Goal: Task Accomplishment & Management: Complete application form

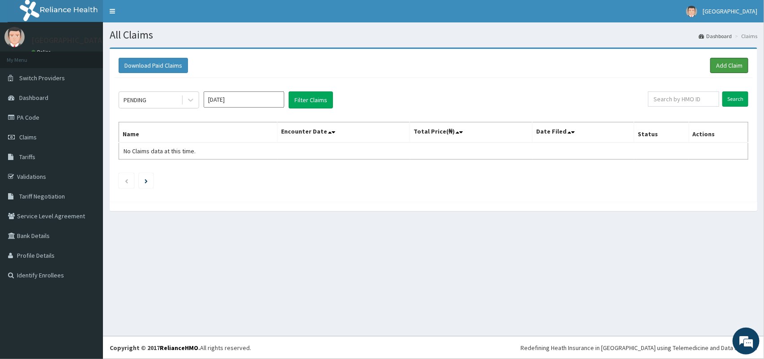
click at [730, 60] on link "Add Claim" at bounding box center [729, 65] width 38 height 15
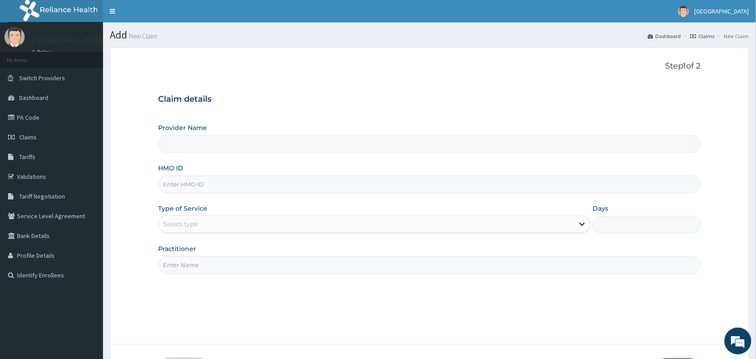
click at [271, 183] on input "HMO ID" at bounding box center [429, 183] width 543 height 17
type input "[GEOGRAPHIC_DATA]"
type input "SBG/11201/C"
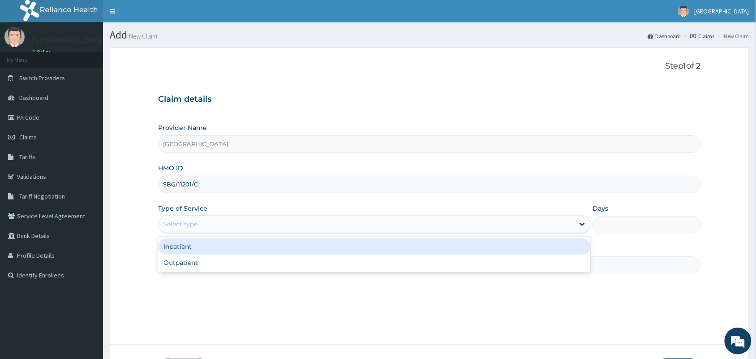
click at [240, 225] on div "Select type" at bounding box center [365, 224] width 415 height 14
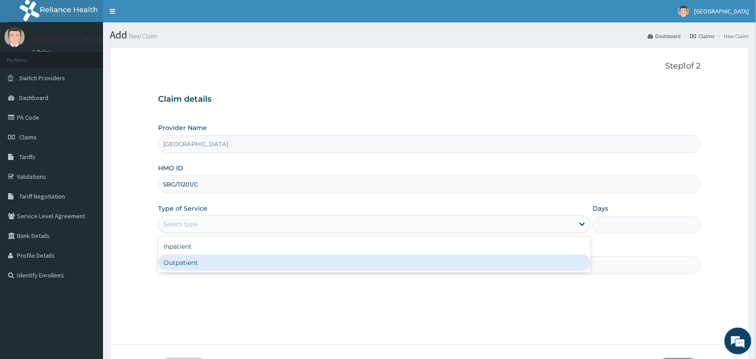
click at [219, 267] on div "Outpatient" at bounding box center [374, 262] width 432 height 16
type input "1"
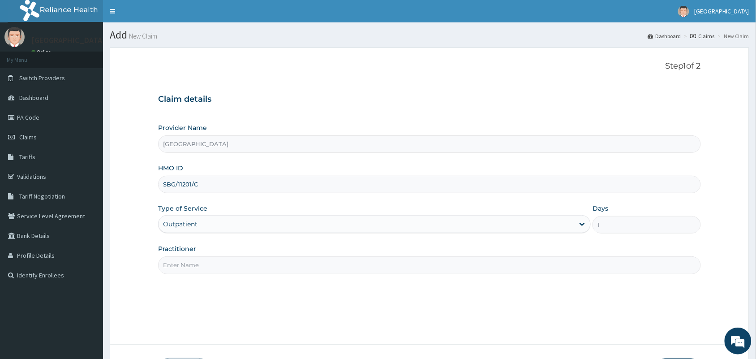
click at [226, 265] on input "Practitioner" at bounding box center [429, 264] width 543 height 17
type input "[PERSON_NAME]"
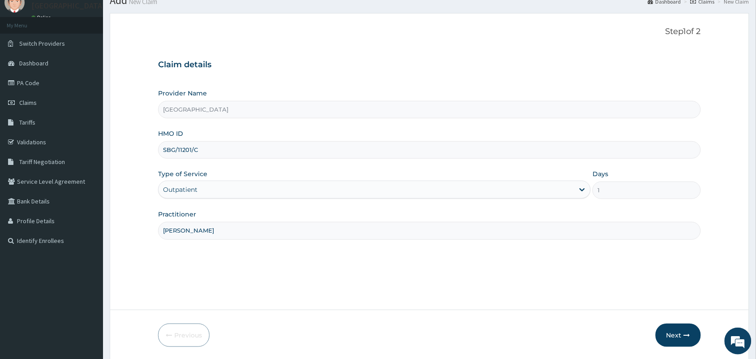
scroll to position [66, 0]
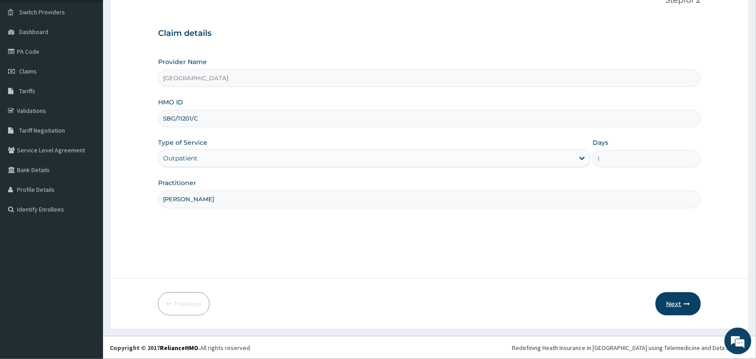
click at [667, 299] on button "Next" at bounding box center [677, 303] width 45 height 23
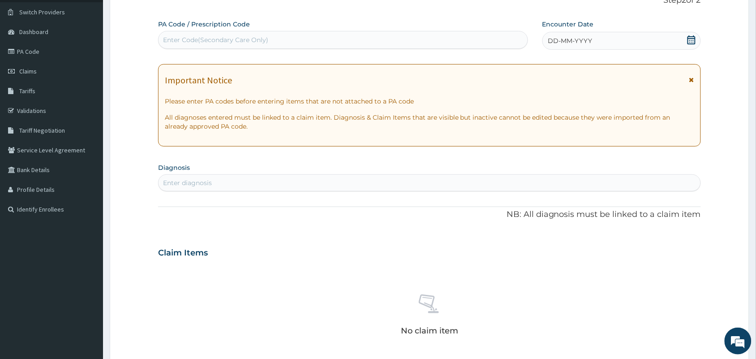
click at [690, 41] on icon at bounding box center [691, 39] width 9 height 9
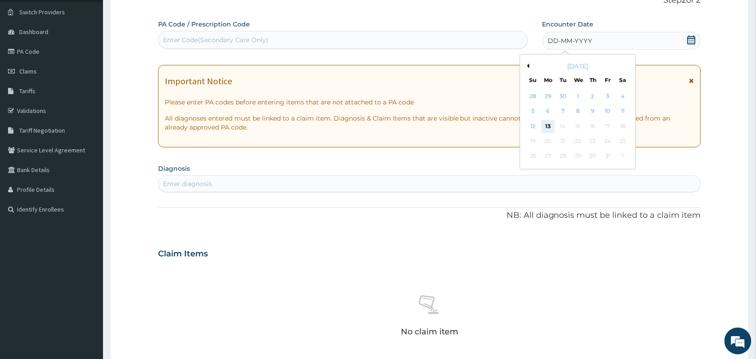
click at [549, 128] on div "13" at bounding box center [547, 126] width 13 height 13
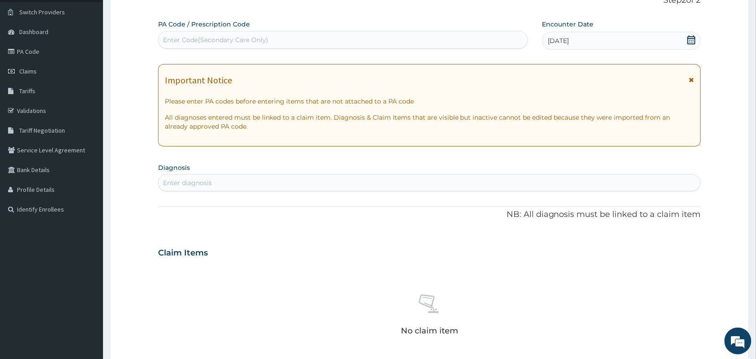
click at [341, 182] on div "Enter diagnosis" at bounding box center [429, 182] width 542 height 14
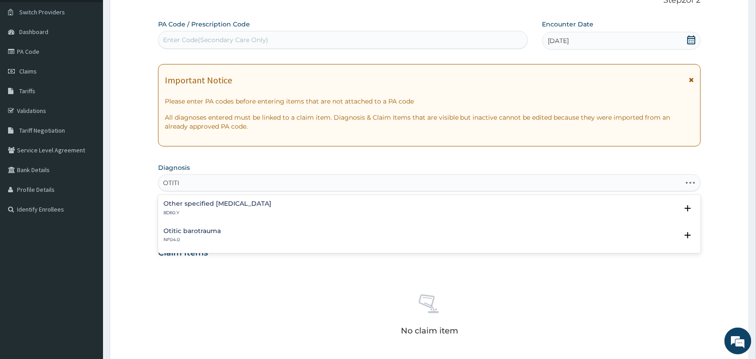
type input "[MEDICAL_DATA]"
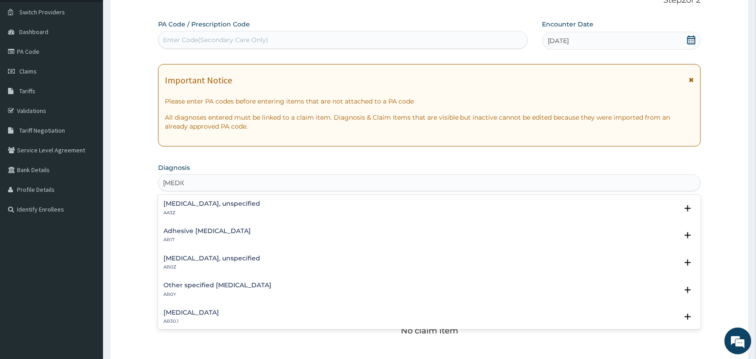
click at [195, 257] on h4 "[MEDICAL_DATA], unspecified" at bounding box center [211, 258] width 97 height 7
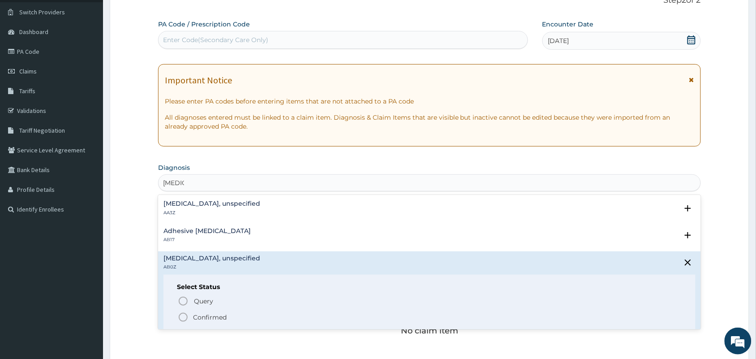
click at [182, 316] on icon "status option filled" at bounding box center [183, 317] width 11 height 11
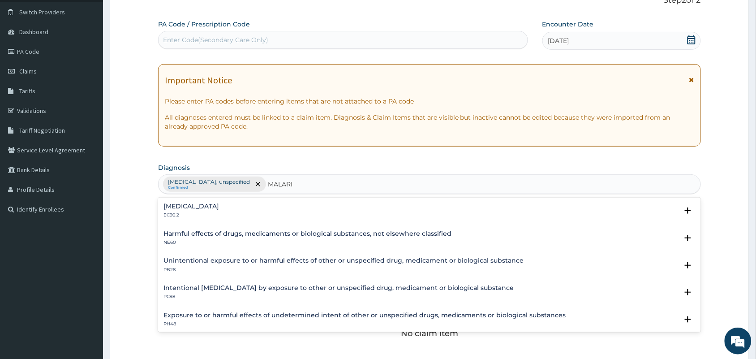
type input "[MEDICAL_DATA]"
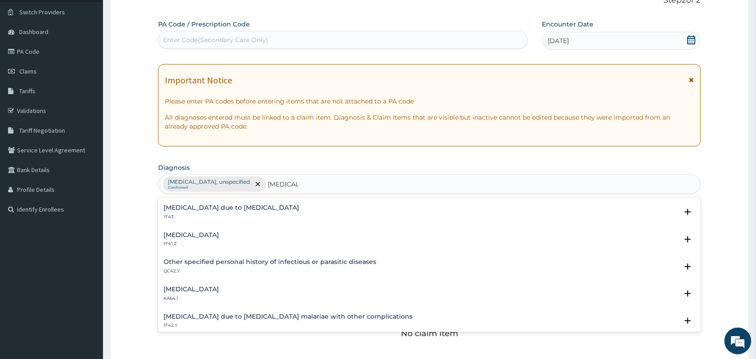
scroll to position [0, 0]
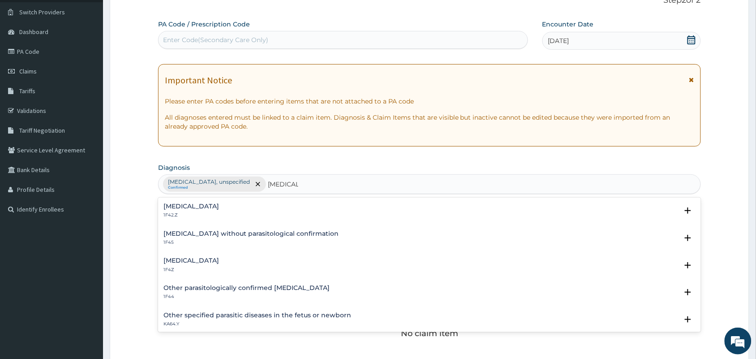
click at [199, 261] on h4 "[MEDICAL_DATA]" at bounding box center [191, 260] width 56 height 7
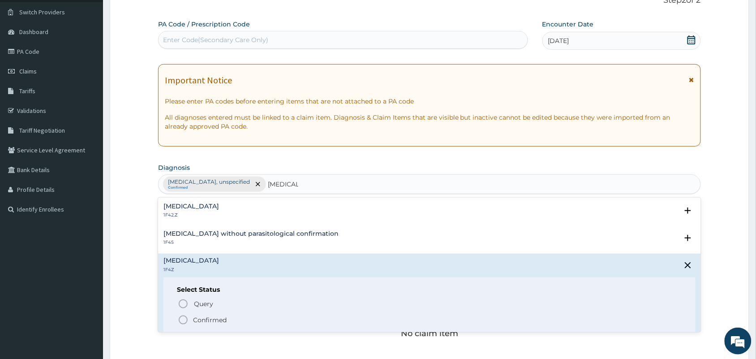
click at [184, 320] on icon "status option filled" at bounding box center [183, 319] width 11 height 11
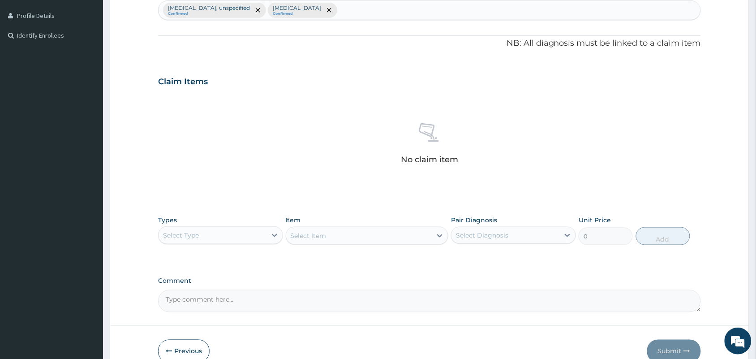
scroll to position [240, 0]
click at [259, 235] on div "Select Type" at bounding box center [212, 234] width 108 height 14
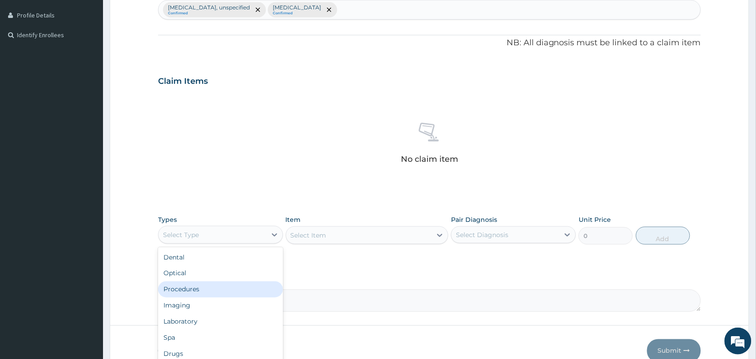
click at [202, 289] on div "Procedures" at bounding box center [220, 289] width 125 height 16
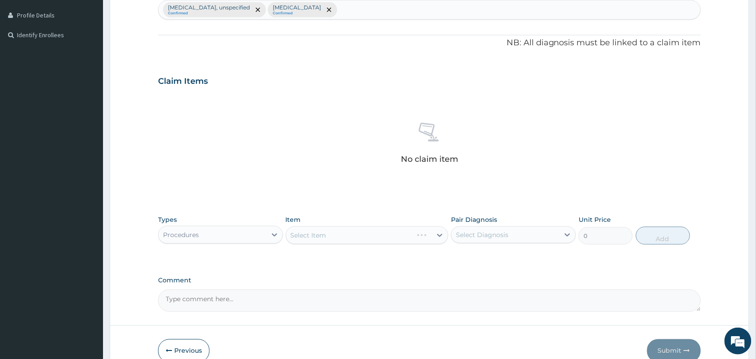
click at [346, 236] on div "Select Item" at bounding box center [367, 235] width 163 height 18
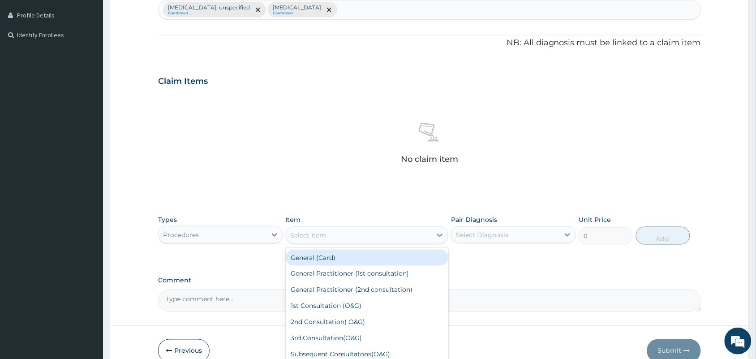
click at [346, 236] on div "Select Item" at bounding box center [359, 235] width 146 height 14
type input "P"
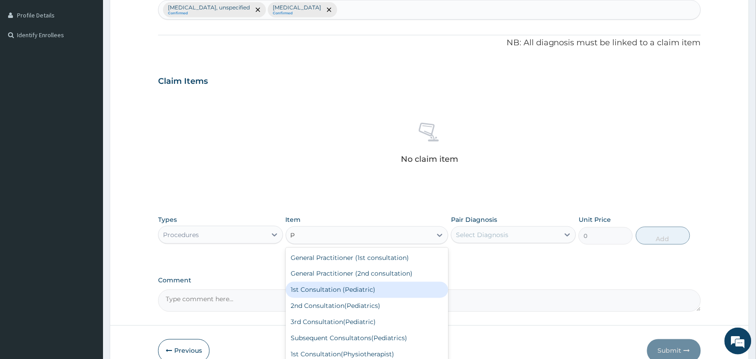
click at [319, 289] on div "1st Consultation (Pediatric)" at bounding box center [367, 290] width 163 height 16
type input "15000"
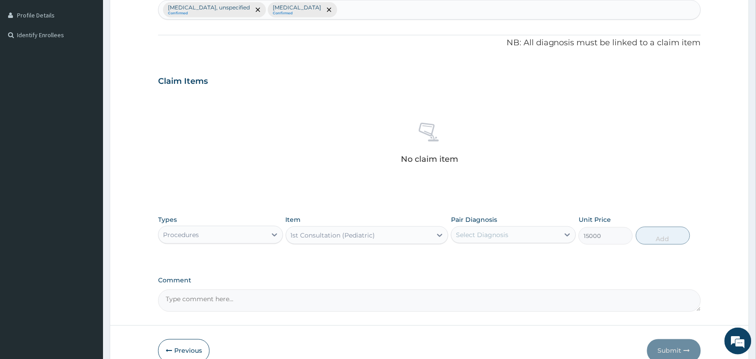
click at [512, 236] on div "Select Diagnosis" at bounding box center [505, 234] width 108 height 14
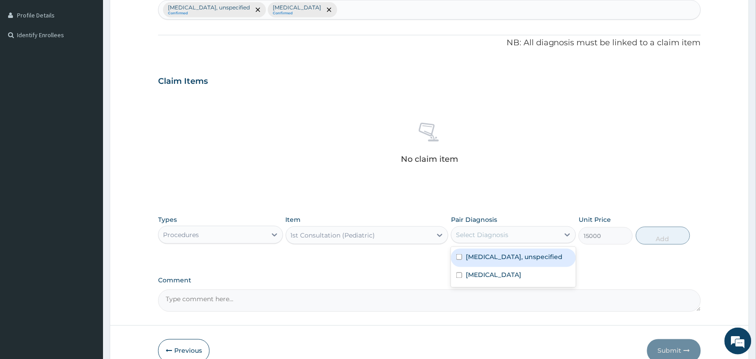
click at [505, 258] on label "[MEDICAL_DATA], unspecified" at bounding box center [514, 256] width 97 height 9
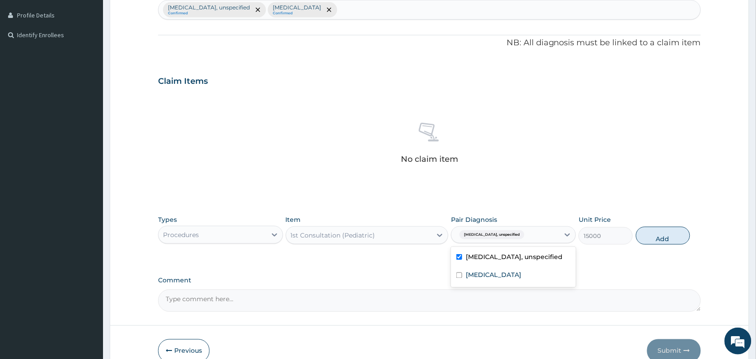
checkbox input "true"
click at [667, 240] on button "Add" at bounding box center [663, 236] width 54 height 18
type input "0"
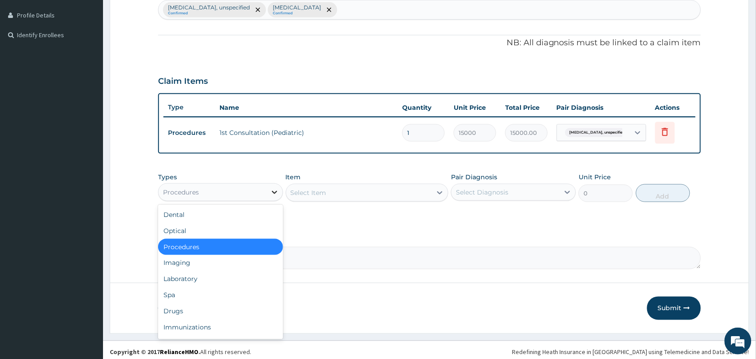
click at [267, 190] on div at bounding box center [274, 192] width 16 height 16
click at [182, 303] on div "Drugs" at bounding box center [220, 311] width 125 height 16
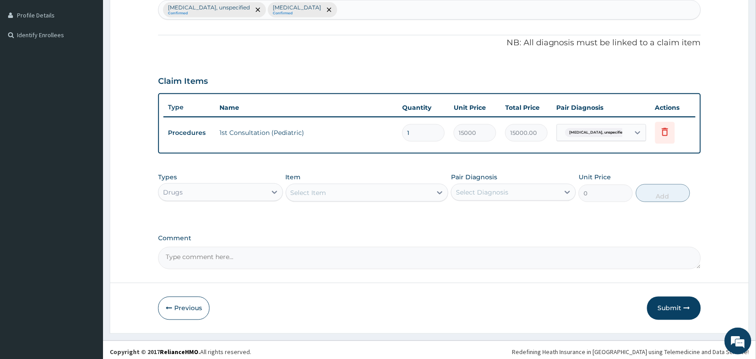
click at [391, 194] on div "Select Item" at bounding box center [359, 192] width 146 height 14
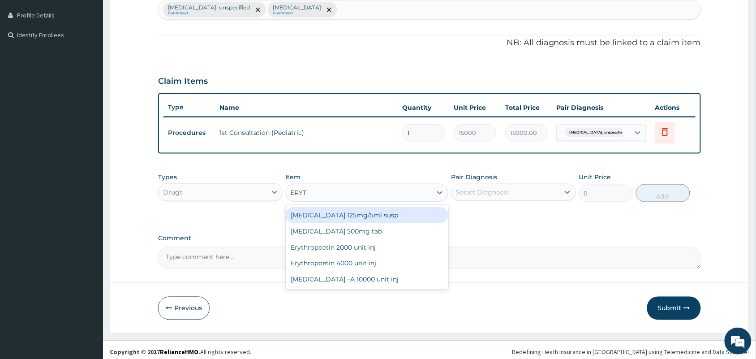
type input "ERYTH"
click at [360, 216] on div "[MEDICAL_DATA] 125mg/5ml susp" at bounding box center [367, 215] width 163 height 16
type input "1200"
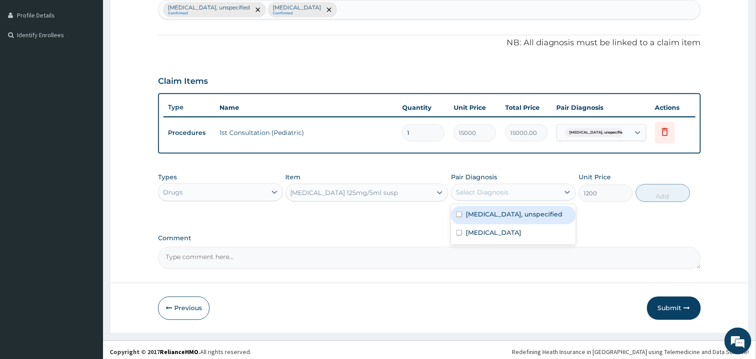
click at [499, 191] on div "Select Diagnosis" at bounding box center [482, 192] width 52 height 9
click at [494, 214] on label "[MEDICAL_DATA], unspecified" at bounding box center [514, 214] width 97 height 9
checkbox input "true"
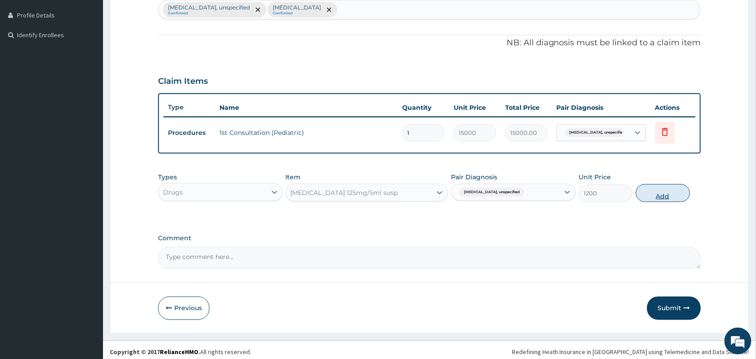
click at [660, 193] on button "Add" at bounding box center [663, 193] width 54 height 18
type input "0"
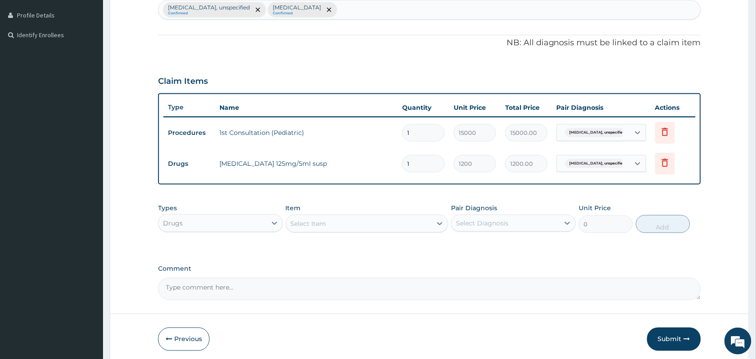
click at [339, 222] on div "Select Item" at bounding box center [359, 223] width 146 height 14
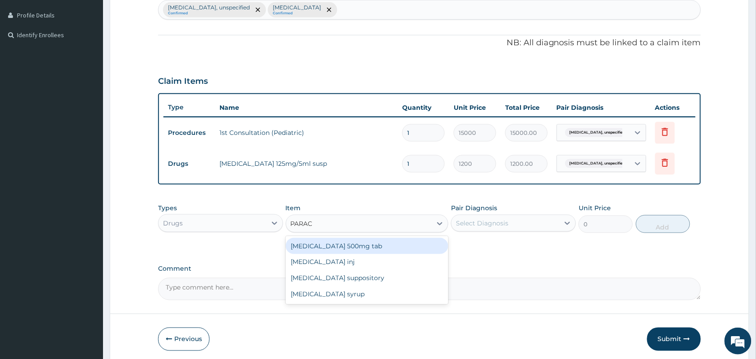
type input "PARACE"
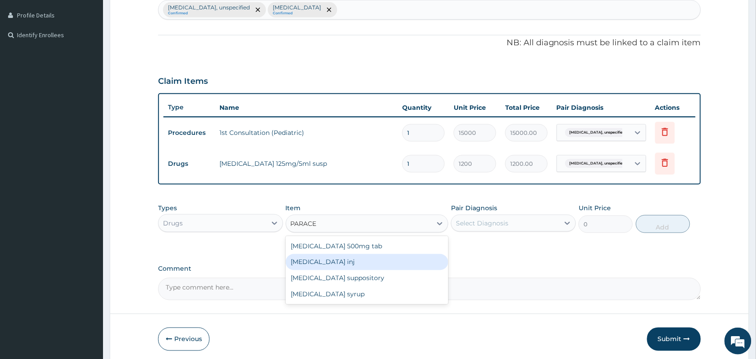
click at [338, 263] on div "[MEDICAL_DATA] inj" at bounding box center [367, 262] width 163 height 16
type input "150"
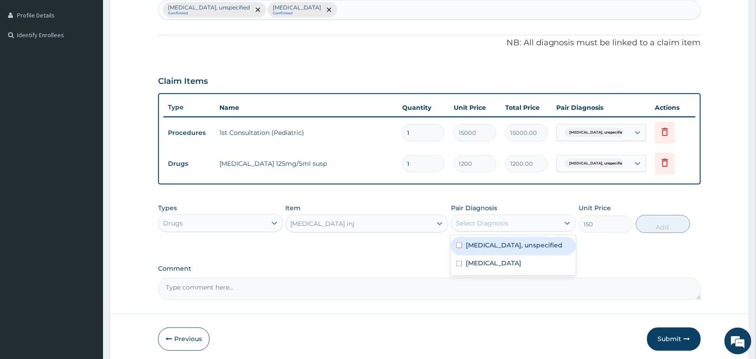
click at [498, 219] on div "Select Diagnosis" at bounding box center [482, 222] width 52 height 9
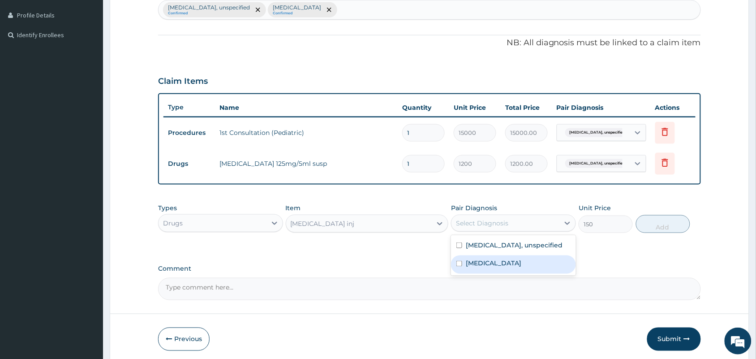
click at [487, 263] on label "[MEDICAL_DATA]" at bounding box center [494, 263] width 56 height 9
checkbox input "true"
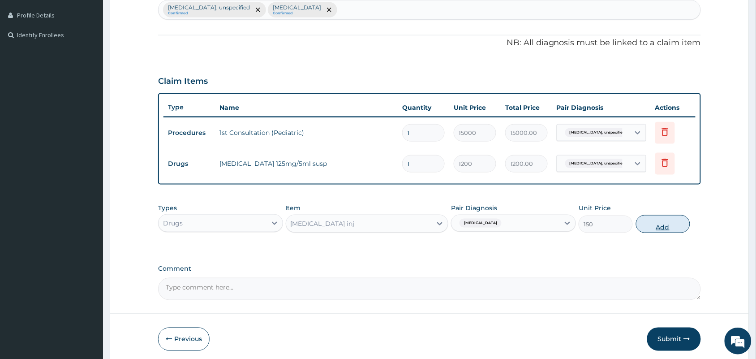
click at [666, 222] on button "Add" at bounding box center [663, 224] width 54 height 18
type input "0"
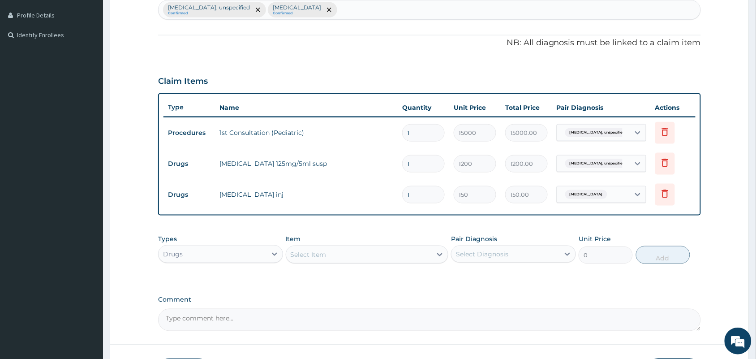
click at [329, 258] on div "Select Item" at bounding box center [359, 254] width 146 height 14
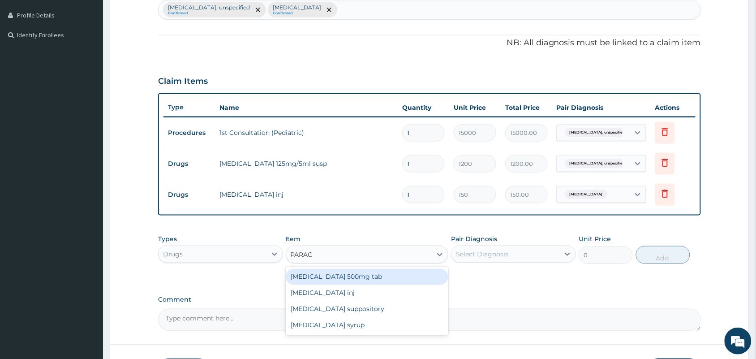
type input "PARACE"
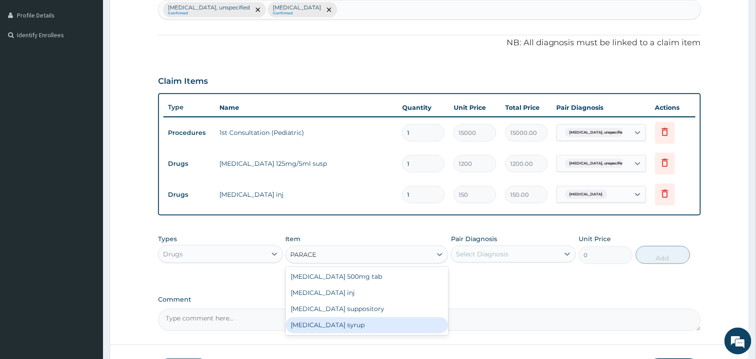
click at [325, 325] on div "[MEDICAL_DATA] syrup" at bounding box center [367, 325] width 163 height 16
type input "300"
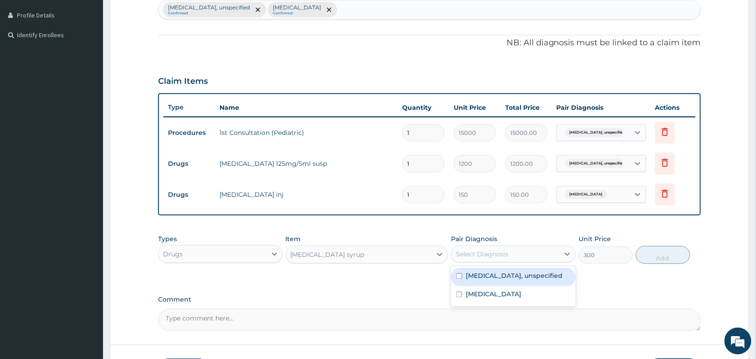
click at [493, 257] on div "Select Diagnosis" at bounding box center [482, 253] width 52 height 9
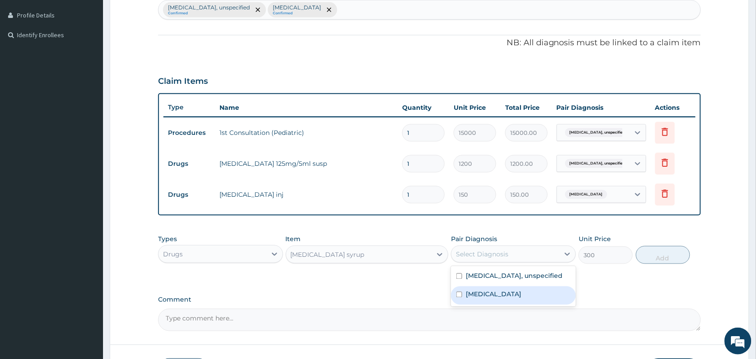
click at [492, 292] on label "[MEDICAL_DATA]" at bounding box center [494, 294] width 56 height 9
checkbox input "true"
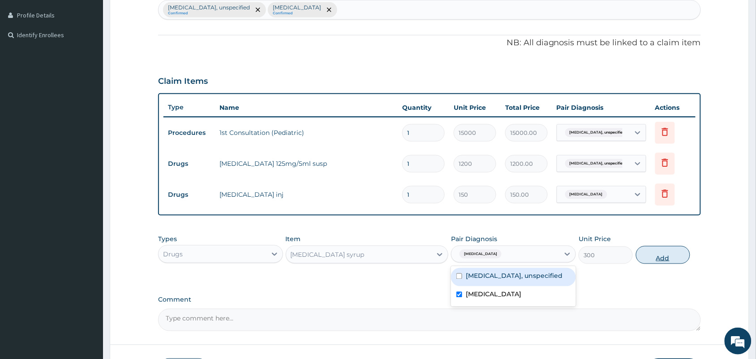
click at [663, 253] on button "Add" at bounding box center [663, 255] width 54 height 18
type input "0"
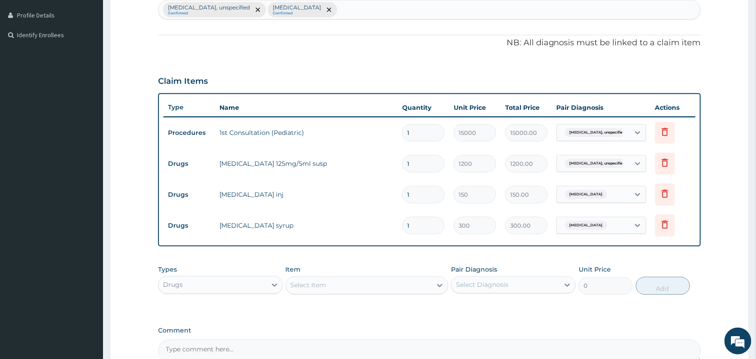
click at [345, 283] on div "Select Item" at bounding box center [359, 285] width 146 height 14
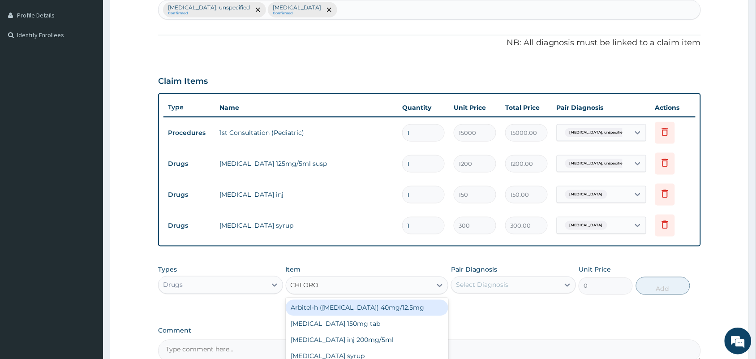
type input "CHLOROQ"
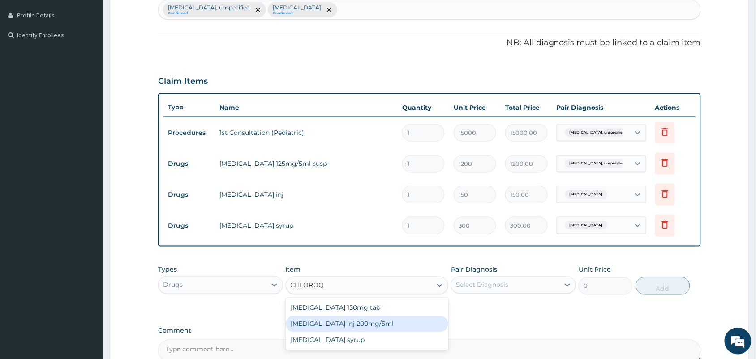
click at [341, 325] on div "[MEDICAL_DATA] inj 200mg/5ml" at bounding box center [367, 324] width 163 height 16
type input "240"
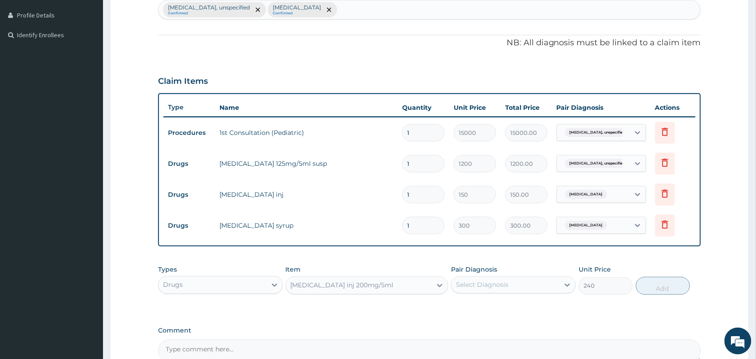
click at [481, 278] on div "Select Diagnosis" at bounding box center [505, 285] width 108 height 14
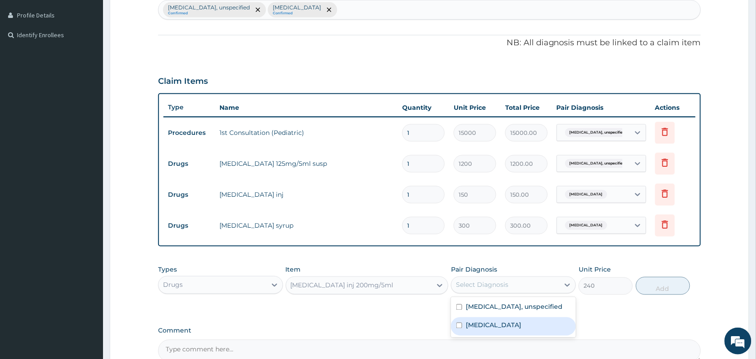
click at [483, 321] on label "[MEDICAL_DATA]" at bounding box center [494, 325] width 56 height 9
checkbox input "true"
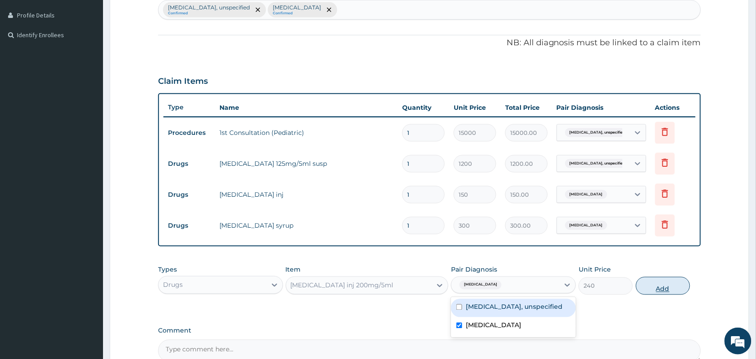
click at [668, 283] on button "Add" at bounding box center [663, 286] width 54 height 18
type input "0"
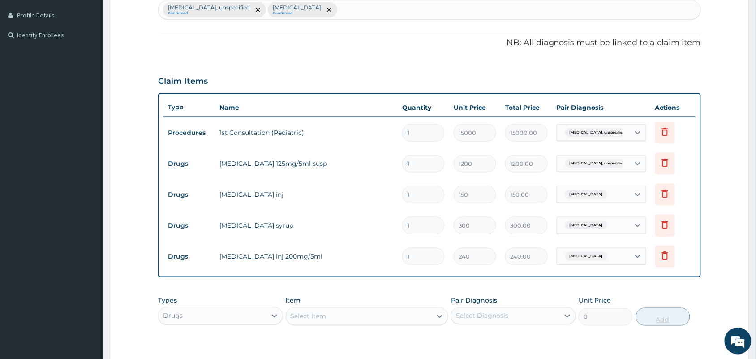
type input "0.00"
type input "2"
type input "480.00"
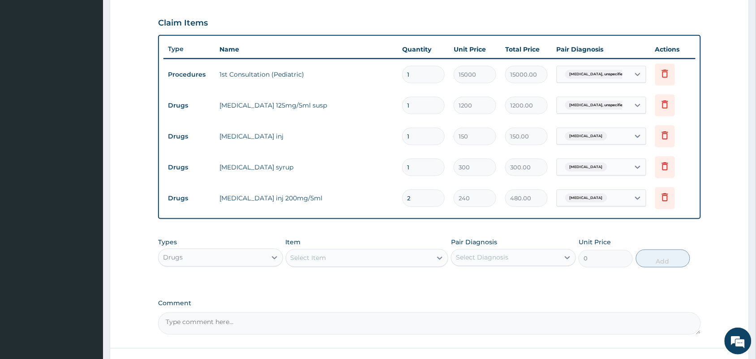
scroll to position [368, 0]
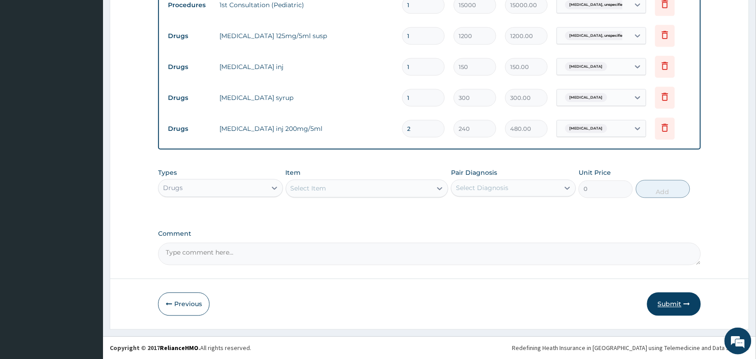
type input "2"
click at [672, 305] on button "Submit" at bounding box center [674, 303] width 54 height 23
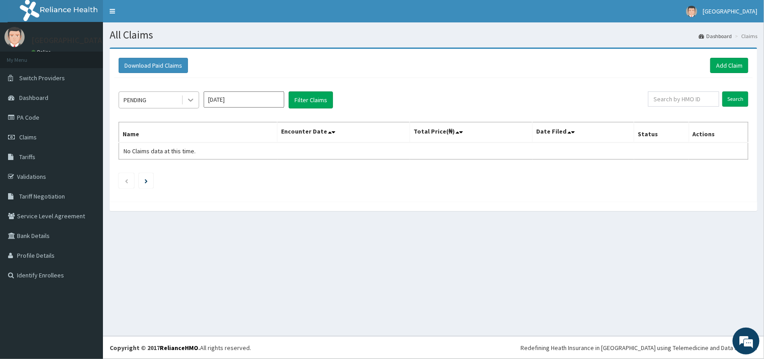
click at [190, 101] on icon at bounding box center [190, 100] width 5 height 3
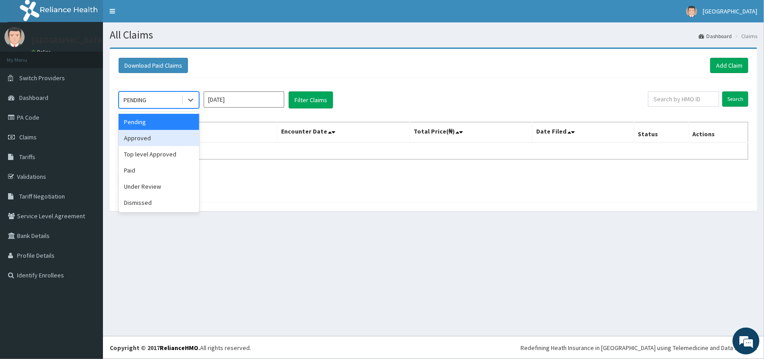
click at [150, 141] on div "Approved" at bounding box center [159, 138] width 81 height 16
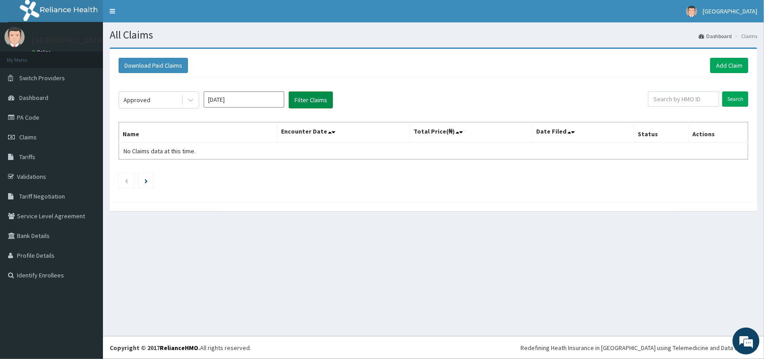
click at [316, 99] on button "Filter Claims" at bounding box center [311, 99] width 44 height 17
